Goal: Communication & Community: Answer question/provide support

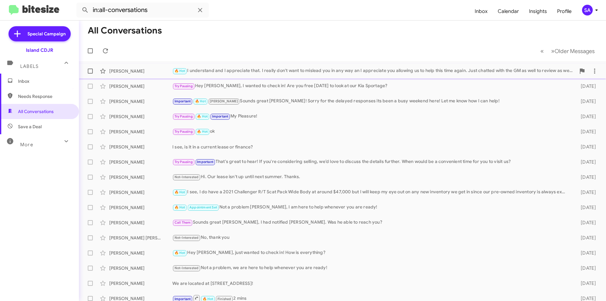
click at [297, 67] on div "[PERSON_NAME] 🔥 Hot I understand and I appreciate that. I really don't want to …" at bounding box center [342, 71] width 517 height 13
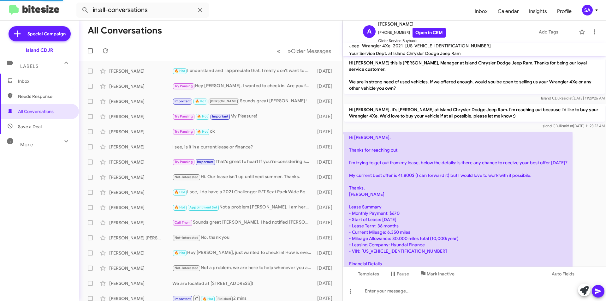
scroll to position [321, 0]
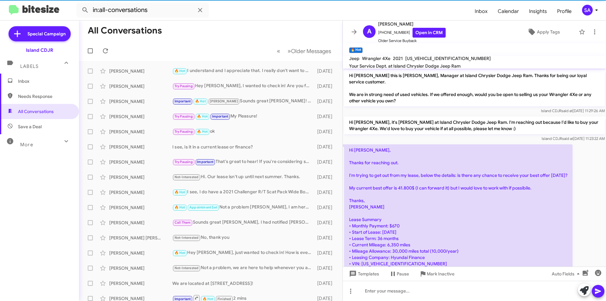
scroll to position [321, 0]
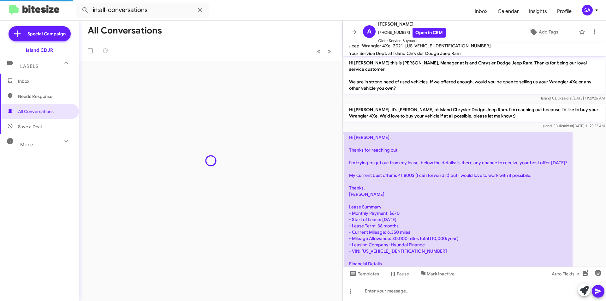
scroll to position [321, 0]
